Goal: Information Seeking & Learning: Compare options

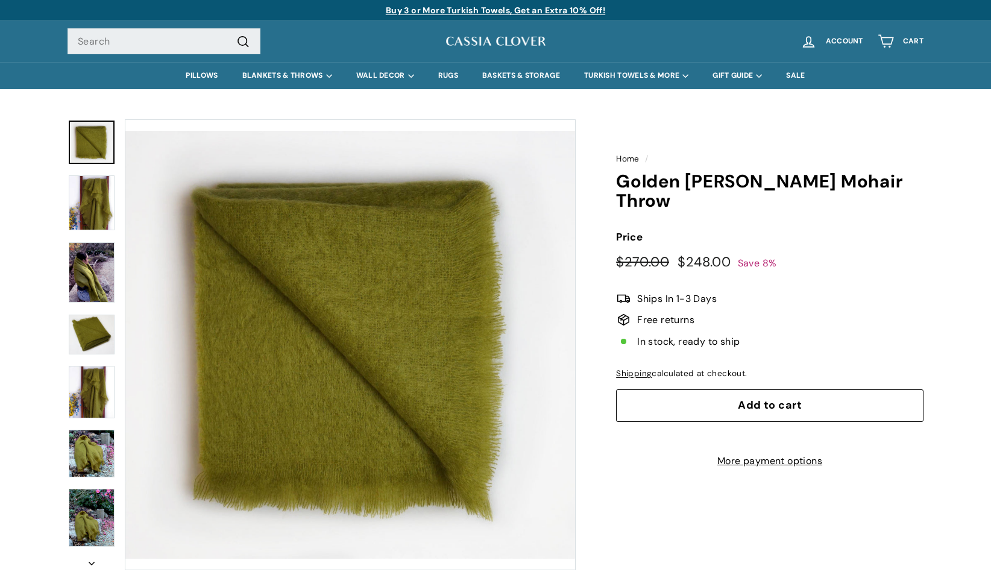
click at [365, 335] on button "Zoom" at bounding box center [350, 345] width 450 height 450
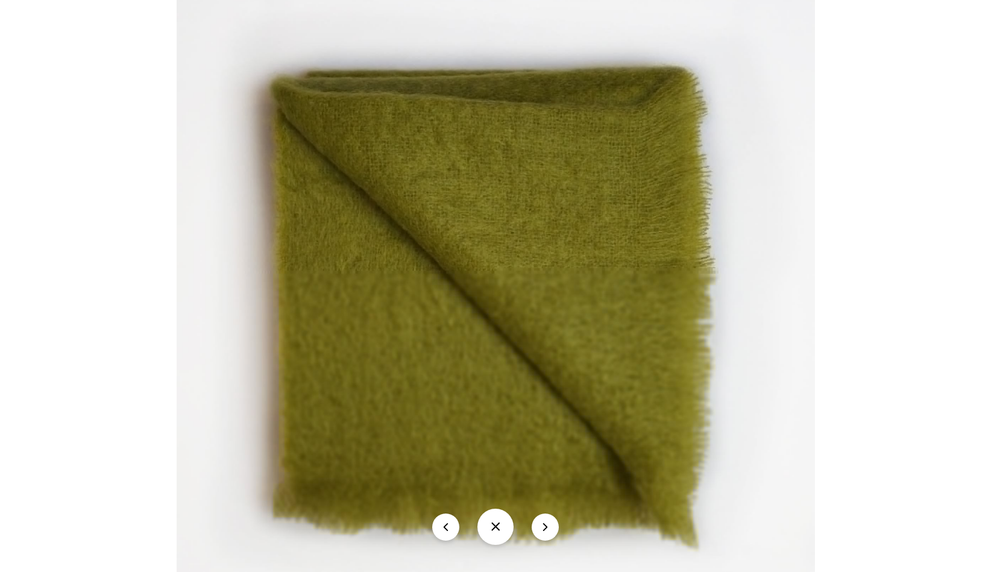
click at [547, 531] on button "icon-chevron" at bounding box center [545, 526] width 27 height 27
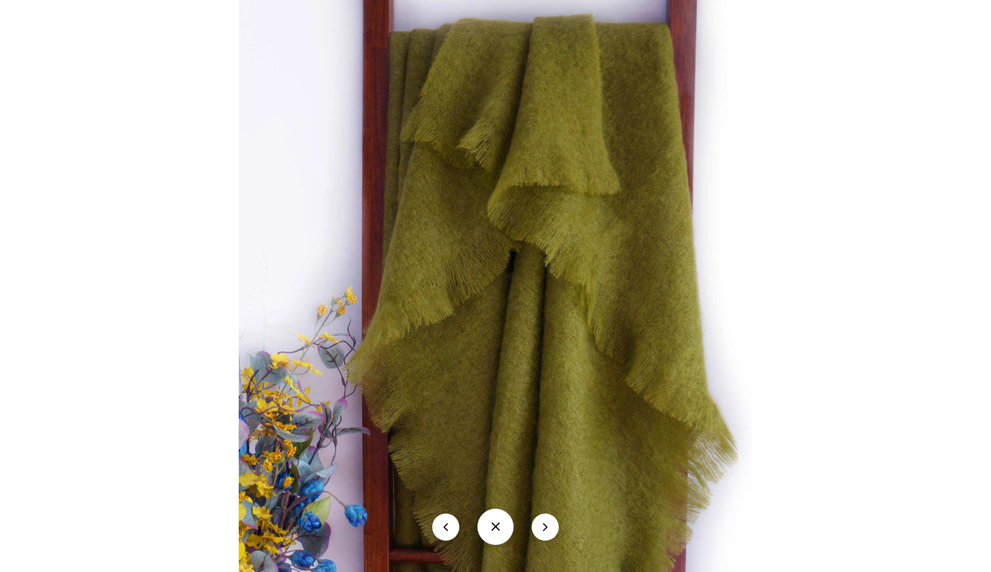
click at [547, 531] on button "icon-chevron" at bounding box center [545, 526] width 27 height 27
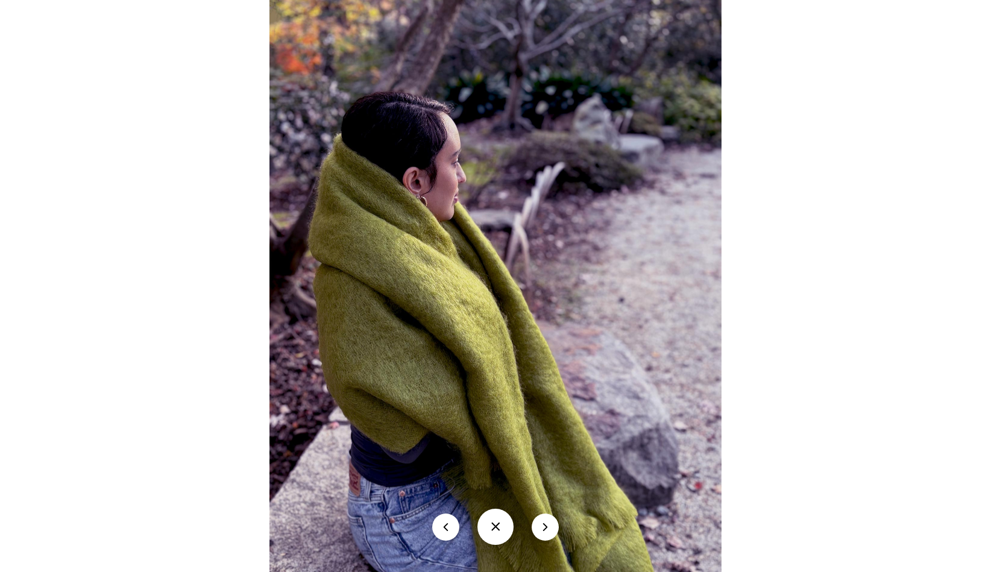
scroll to position [42, 0]
click at [547, 531] on button "icon-chevron" at bounding box center [545, 526] width 27 height 27
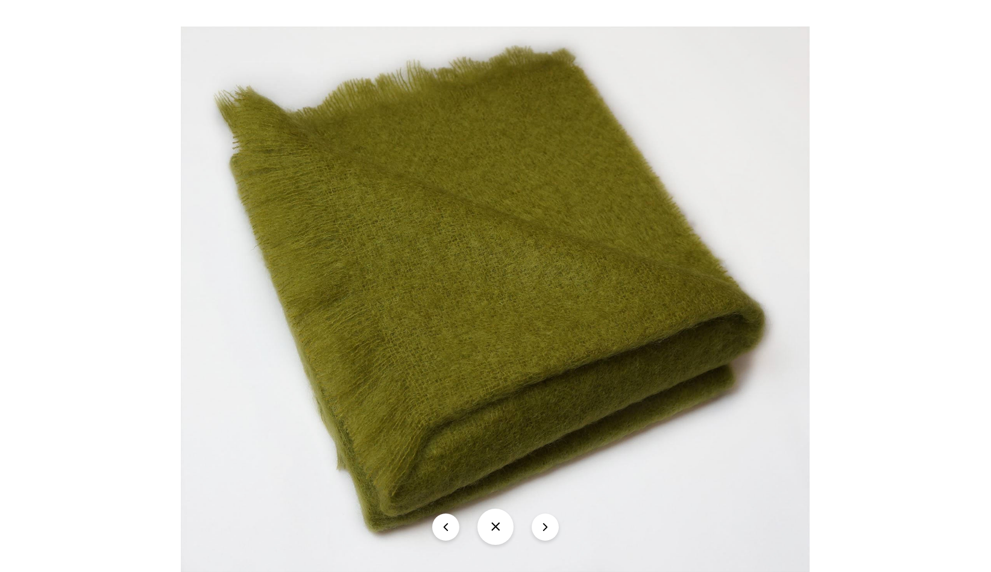
click at [547, 531] on button "icon-chevron" at bounding box center [545, 526] width 27 height 27
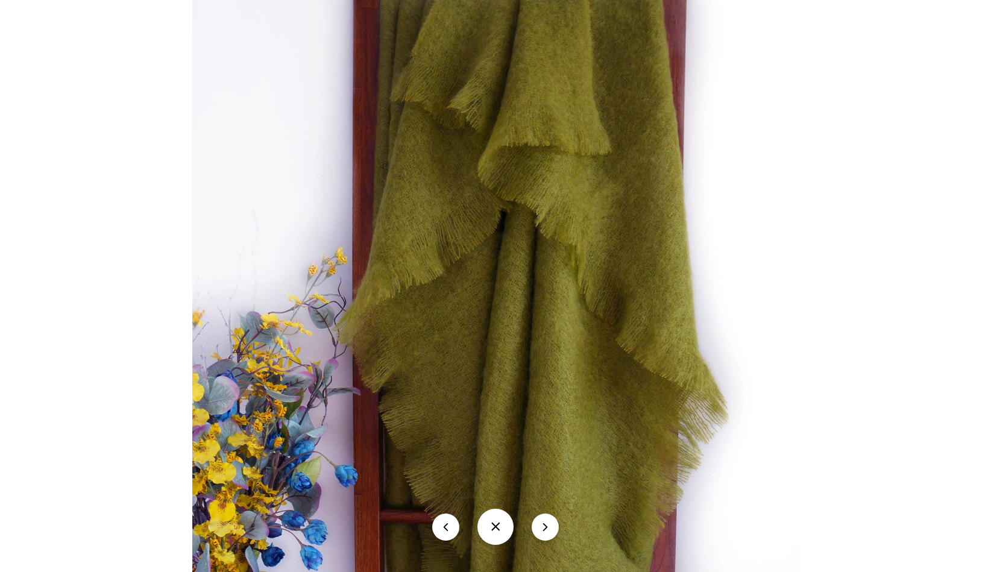
click at [547, 530] on button "icon-chevron" at bounding box center [545, 526] width 27 height 27
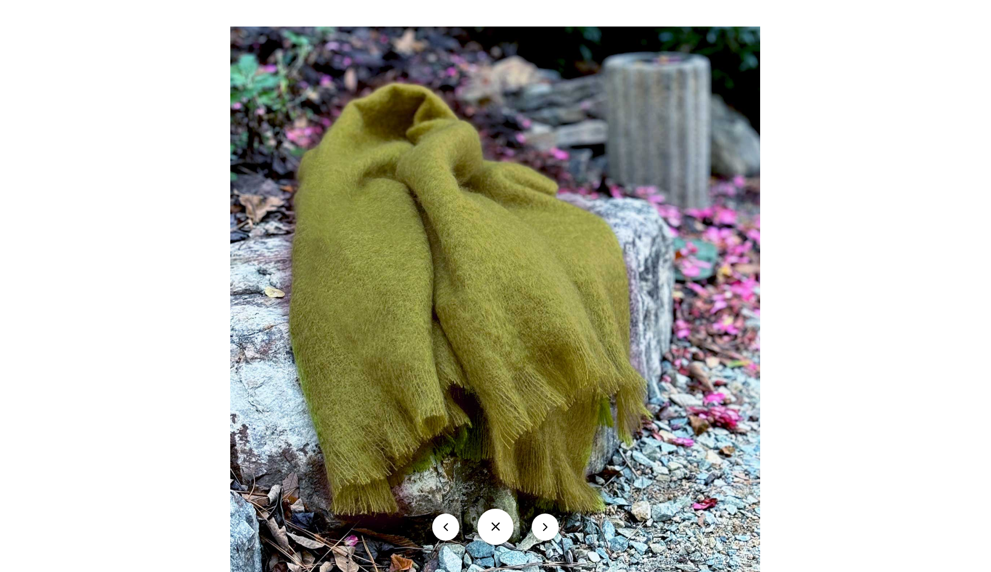
click at [547, 530] on button "icon-chevron" at bounding box center [545, 526] width 27 height 27
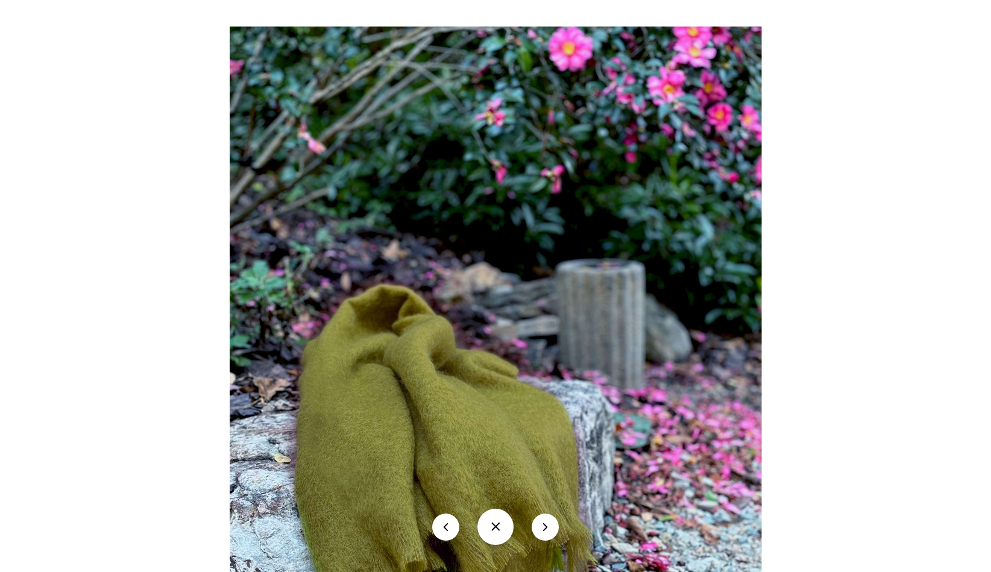
click at [494, 522] on button at bounding box center [495, 527] width 36 height 36
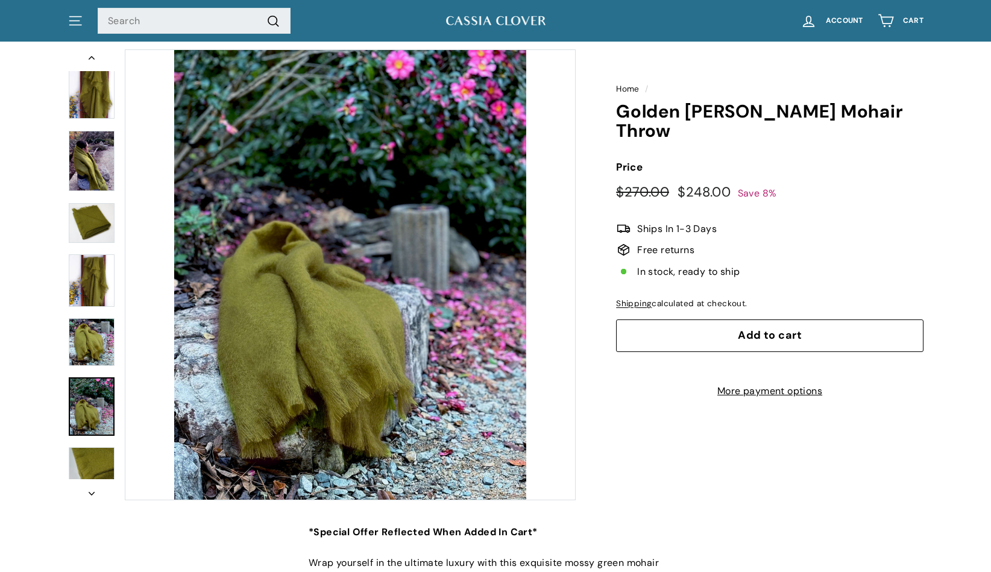
scroll to position [71, 0]
click at [91, 427] on link at bounding box center [92, 406] width 46 height 58
click at [102, 355] on img at bounding box center [92, 341] width 46 height 47
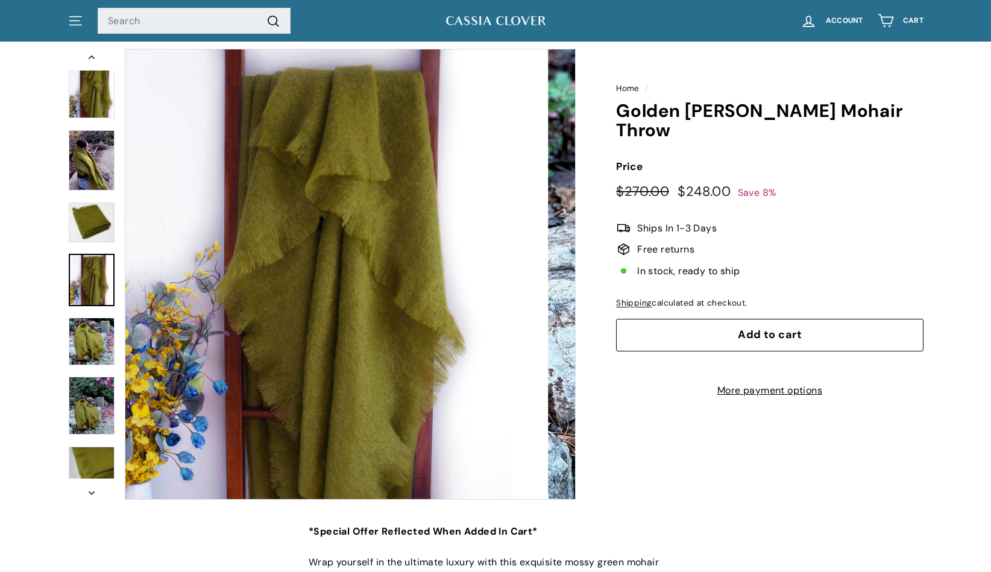
click at [104, 299] on img at bounding box center [92, 280] width 46 height 52
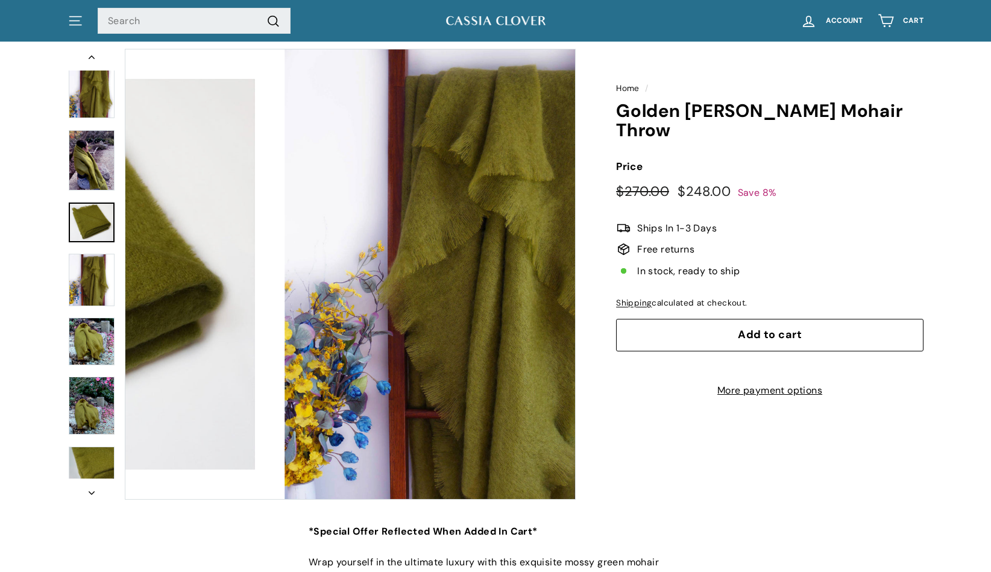
click at [103, 231] on img at bounding box center [92, 222] width 46 height 40
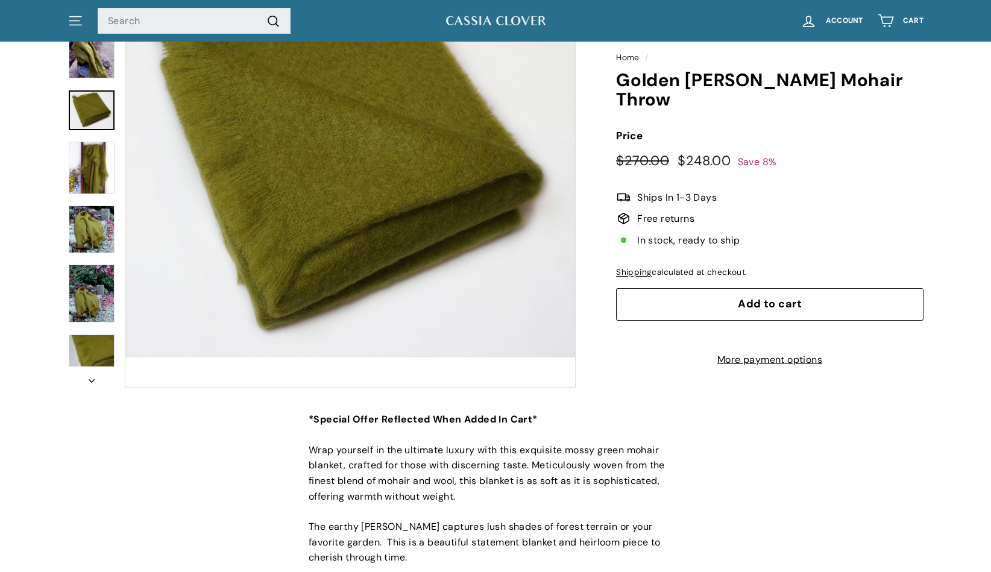
scroll to position [180, 0]
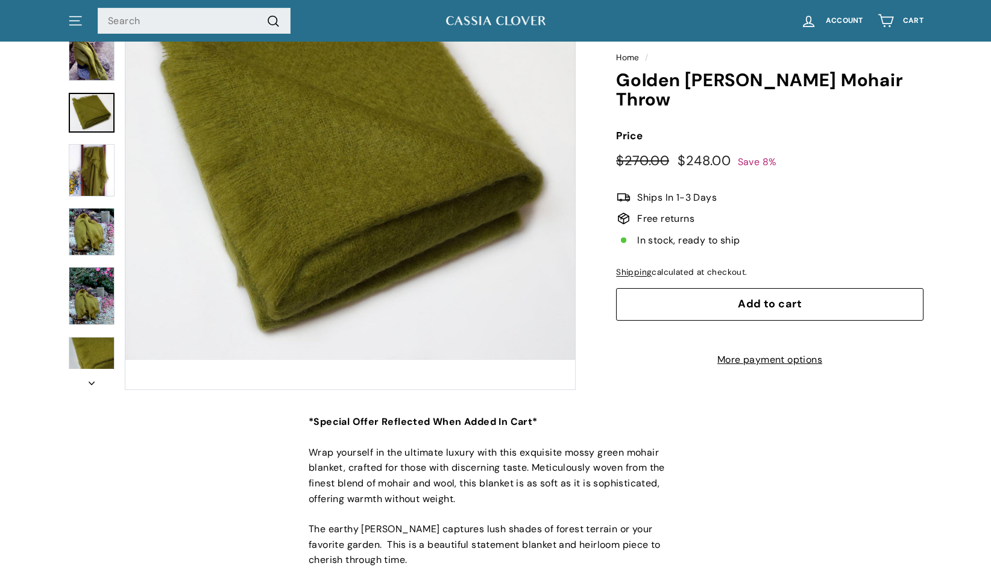
click at [88, 378] on button "icon-chevron" at bounding box center [91, 380] width 48 height 22
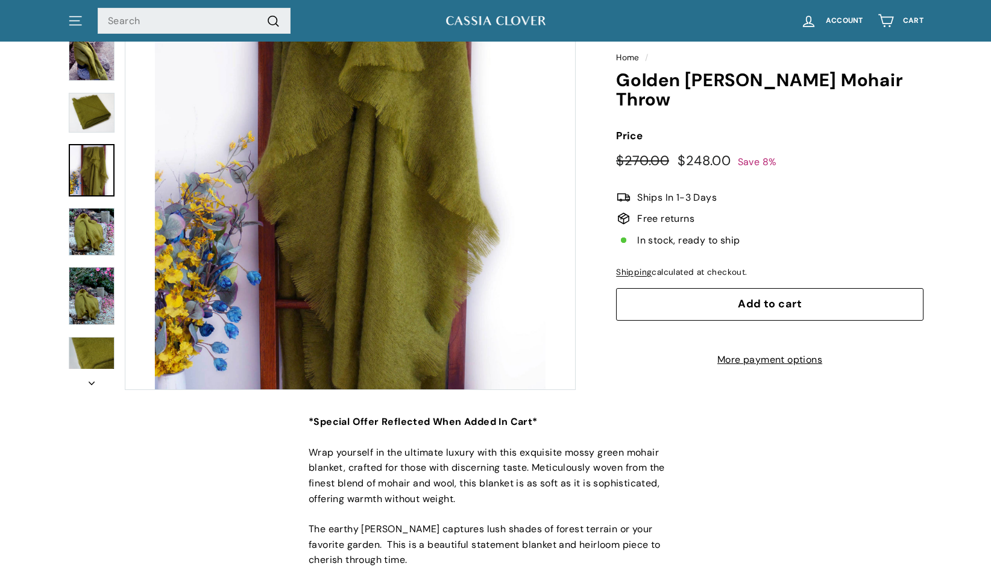
scroll to position [0, 0]
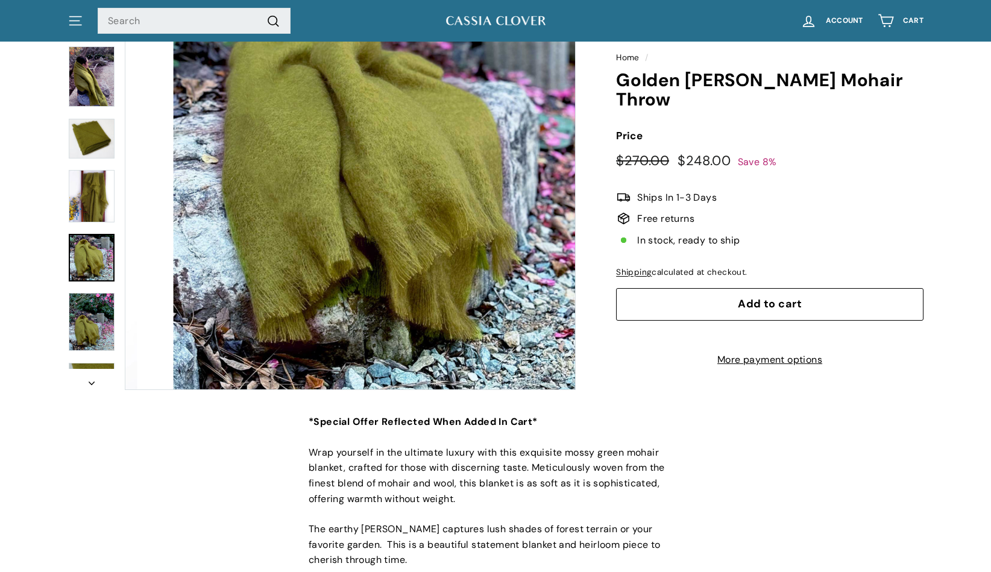
click at [95, 275] on div at bounding box center [91, 164] width 48 height 451
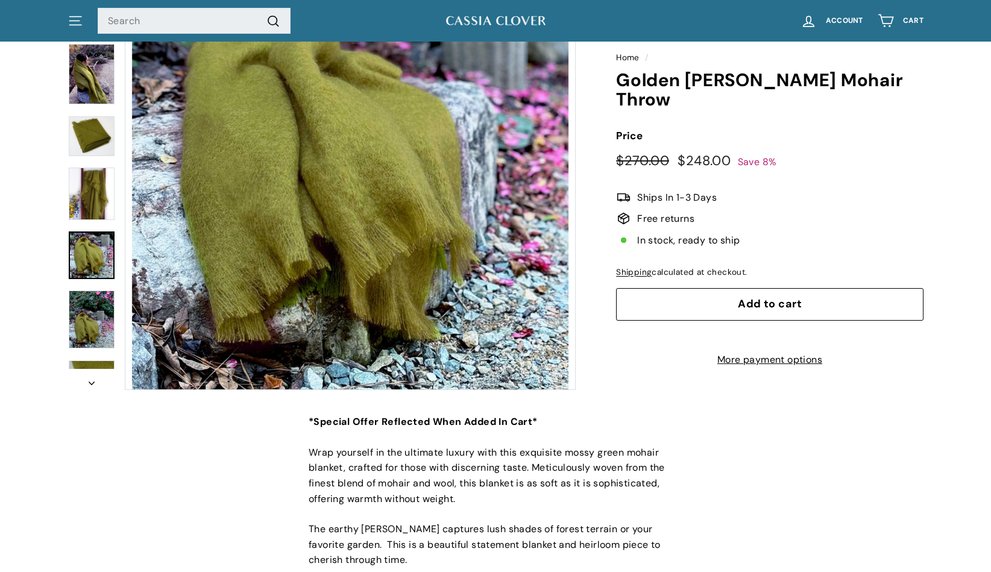
click at [105, 135] on img at bounding box center [92, 136] width 46 height 40
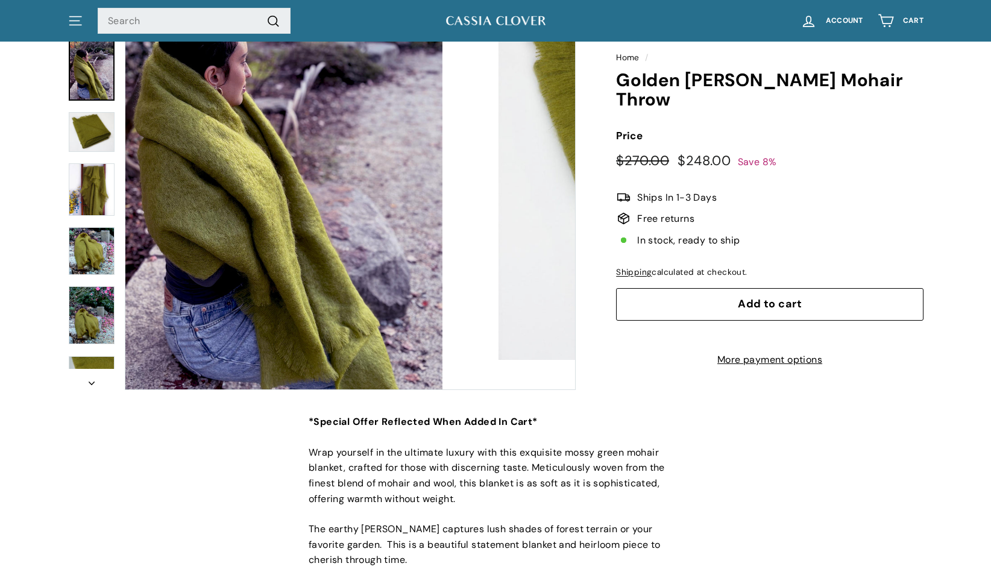
click at [104, 84] on img at bounding box center [92, 70] width 46 height 61
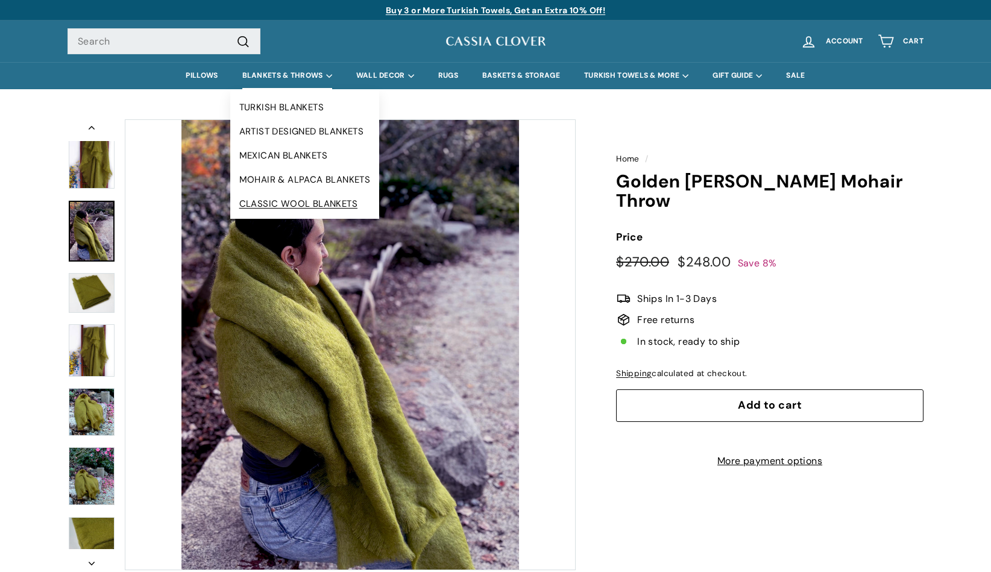
click at [298, 202] on link "CLASSIC WOOL BLANKETS" at bounding box center [304, 204] width 149 height 24
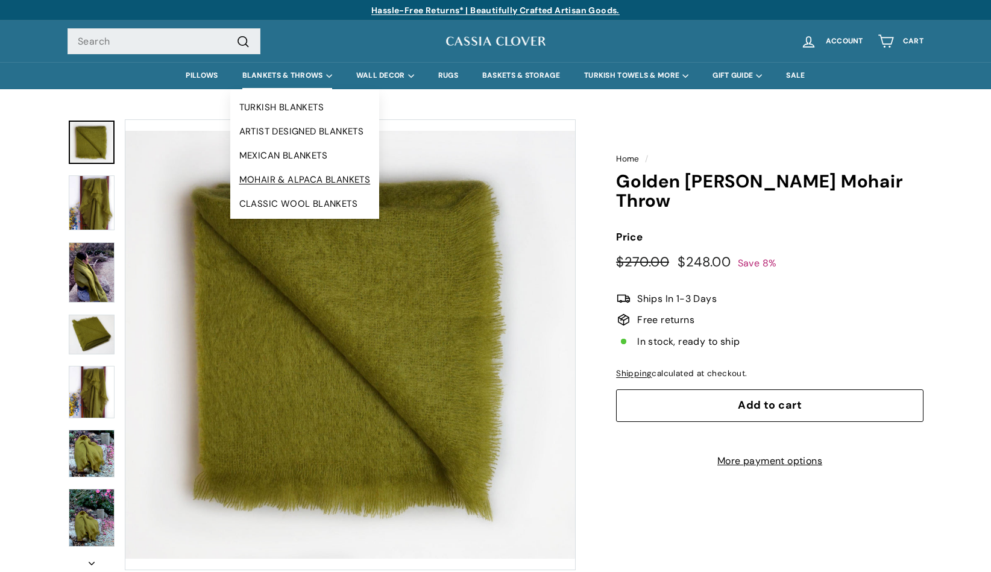
click at [303, 175] on link "MOHAIR & ALPACA BLANKETS" at bounding box center [304, 180] width 149 height 24
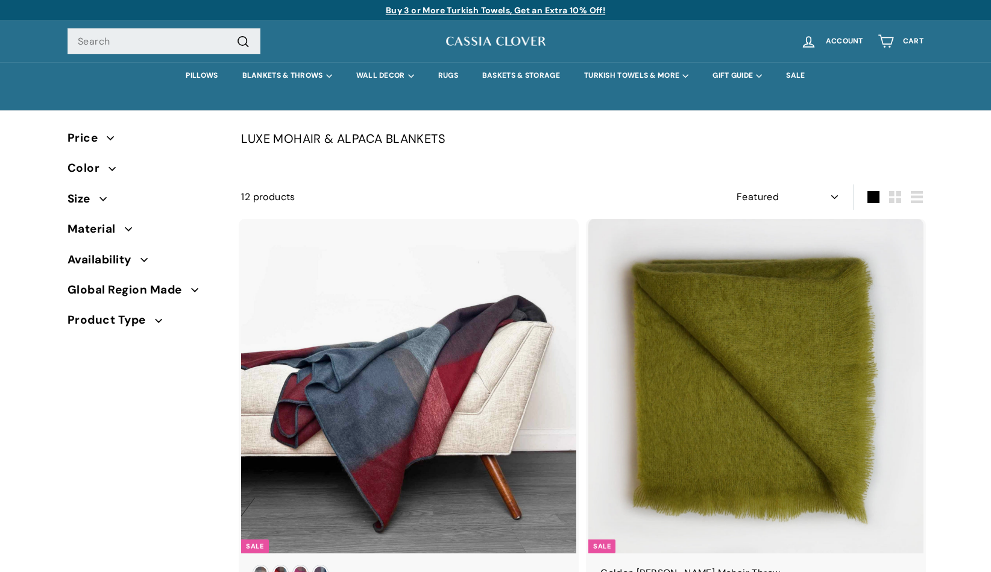
select select "manual"
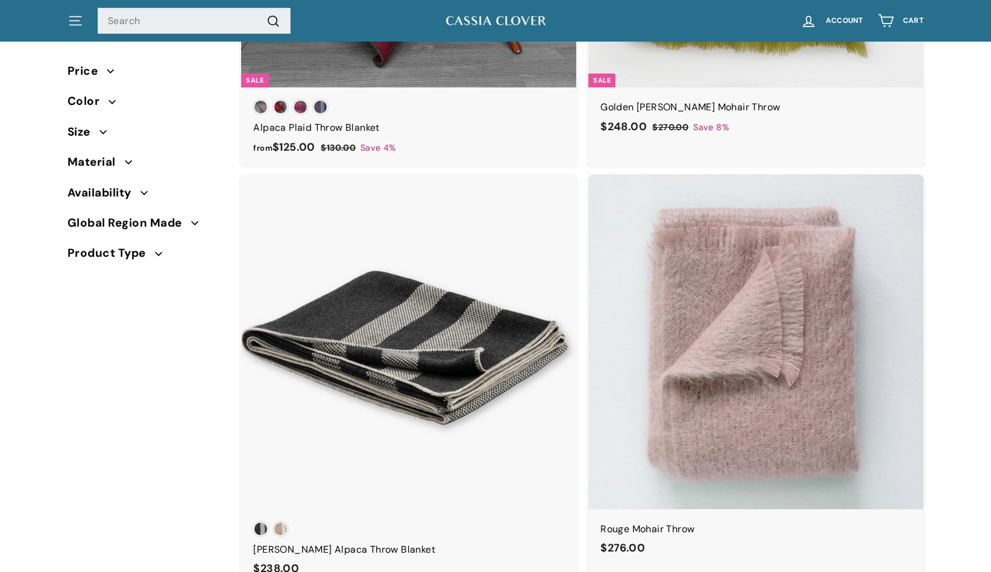
scroll to position [303, 0]
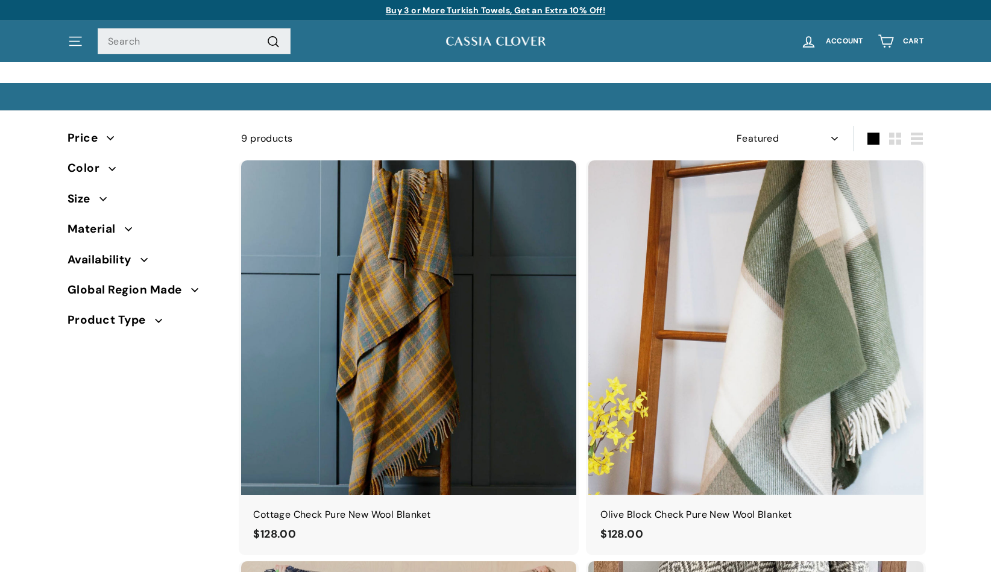
select select "manual"
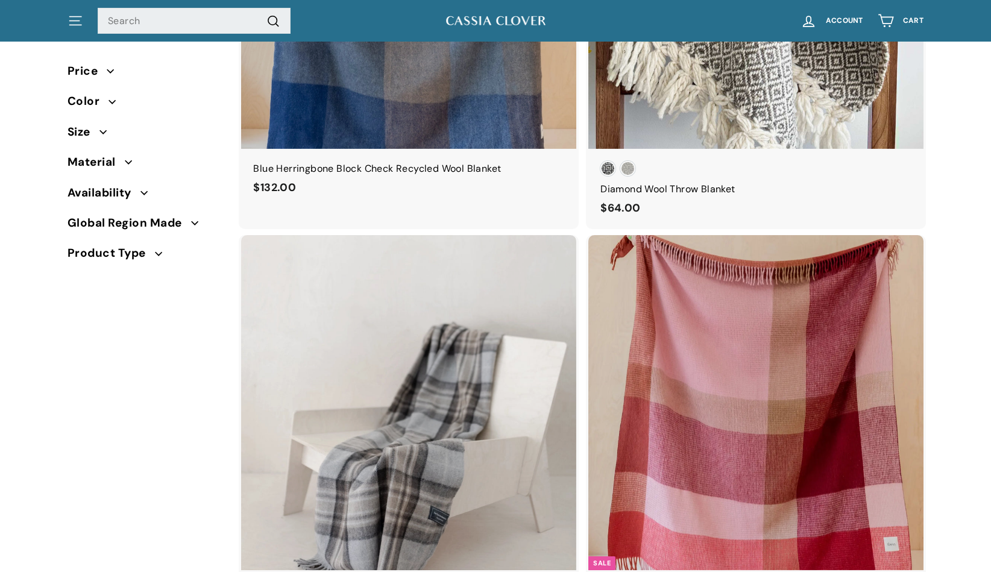
scroll to position [733, 0]
